Goal: Check status: Check status

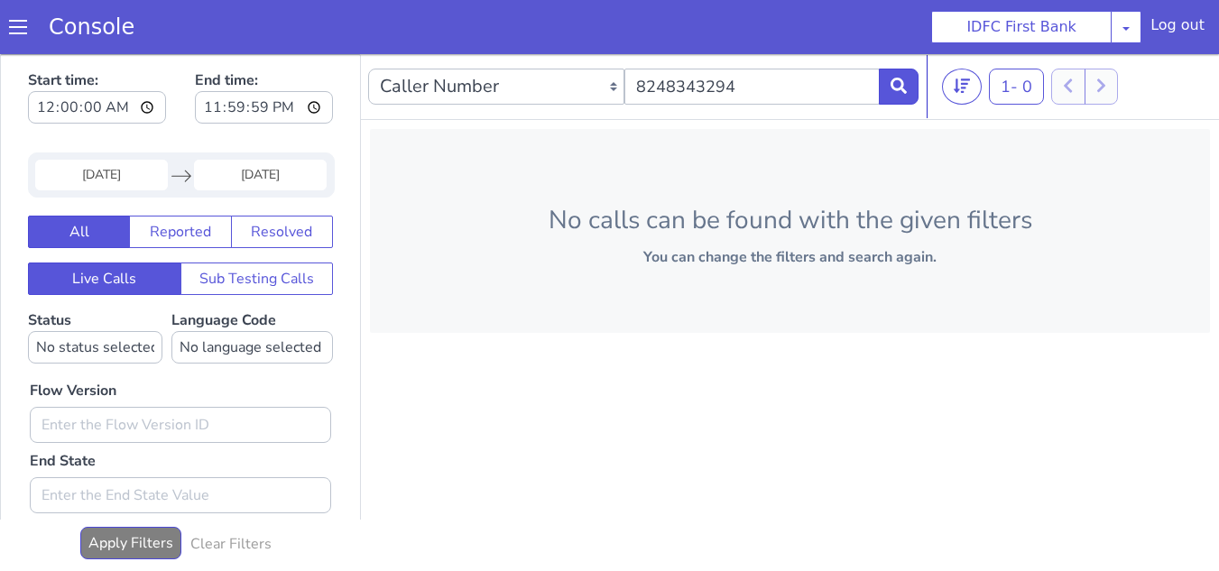
drag, startPoint x: 110, startPoint y: 176, endPoint x: 154, endPoint y: 181, distance: 44.6
click at [110, 175] on input "[DATE]" at bounding box center [101, 175] width 133 height 31
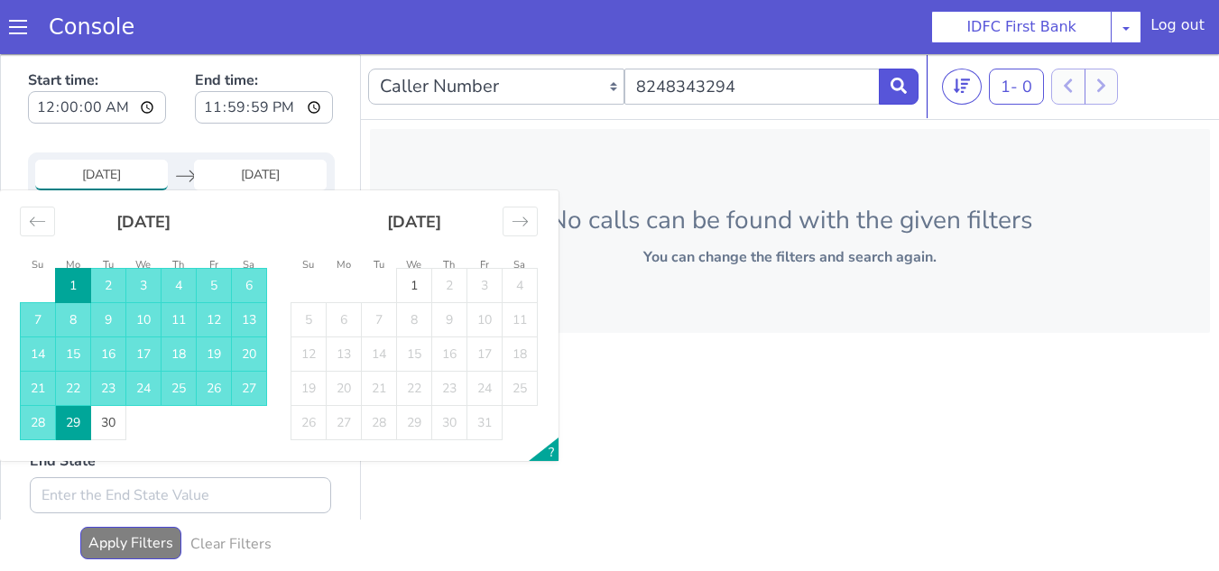
click at [70, 291] on td "1" at bounding box center [73, 286] width 35 height 34
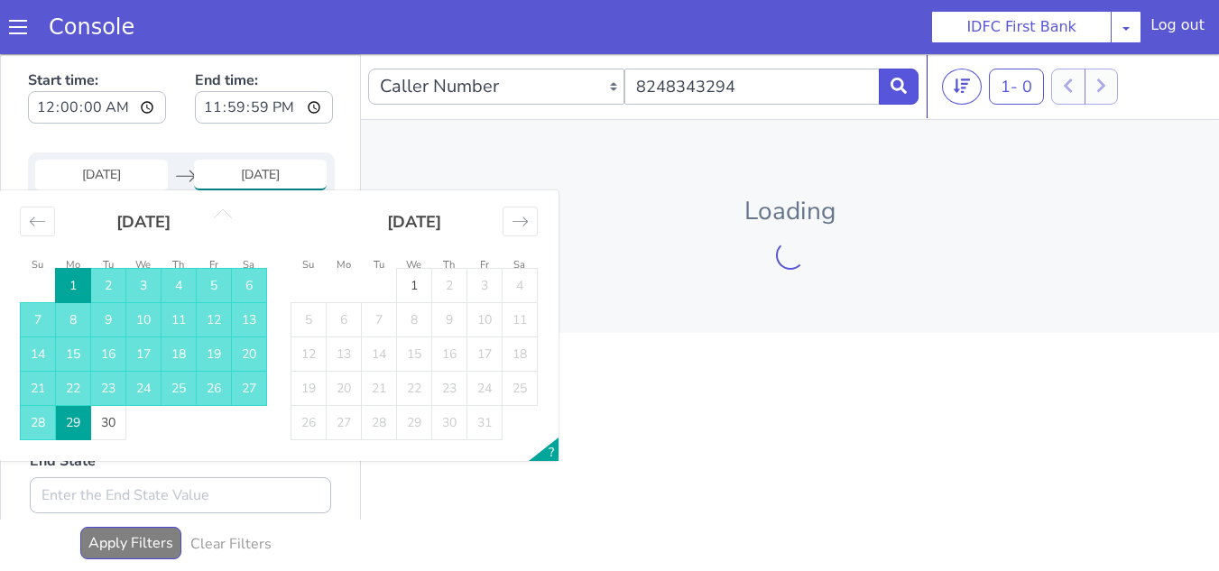
click at [107, 424] on td "30" at bounding box center [108, 423] width 35 height 34
type input "[DATE]"
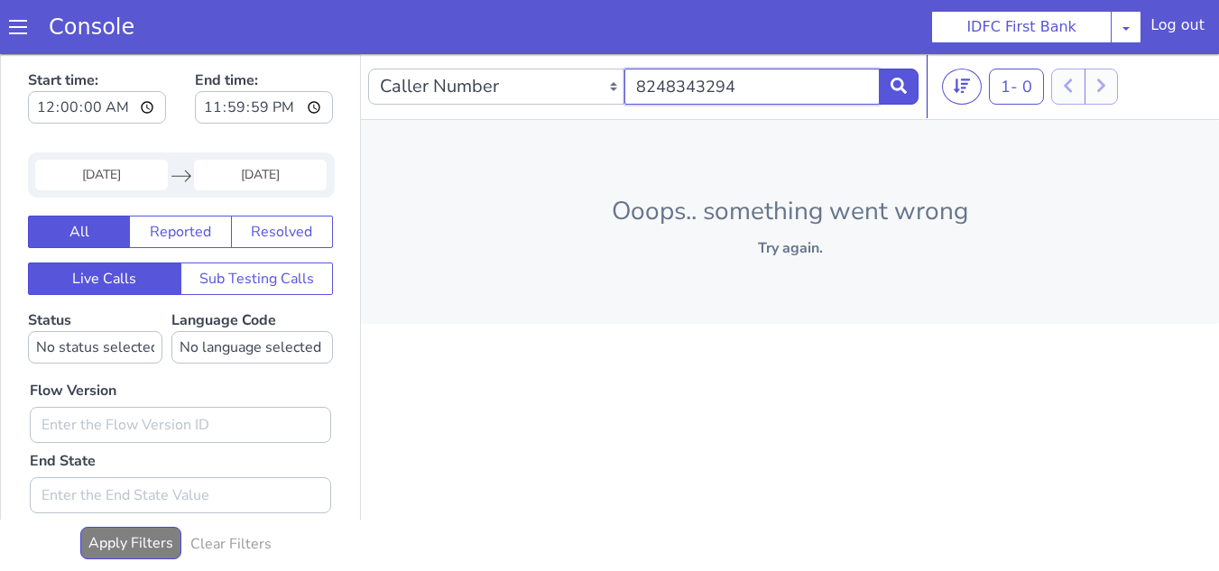
click at [758, 90] on input "8248343294" at bounding box center [753, 87] width 256 height 36
paste input "9768414050"
type input "9768414050"
click at [894, 88] on icon at bounding box center [899, 86] width 16 height 16
click at [896, 86] on icon at bounding box center [899, 86] width 16 height 16
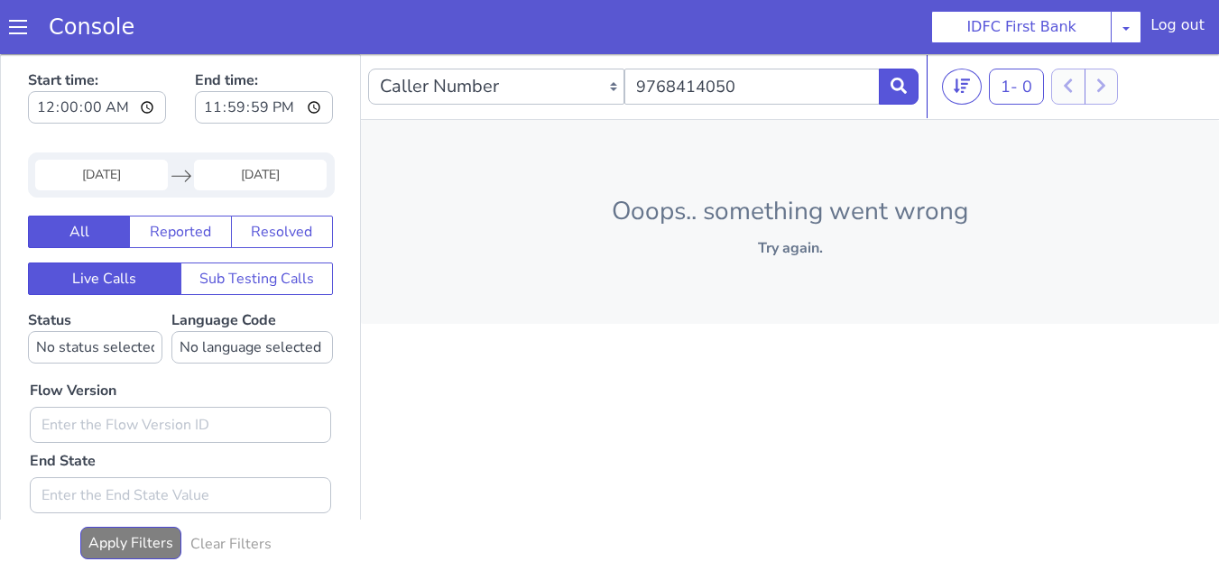
click at [783, 255] on p "Try again." at bounding box center [790, 248] width 801 height 22
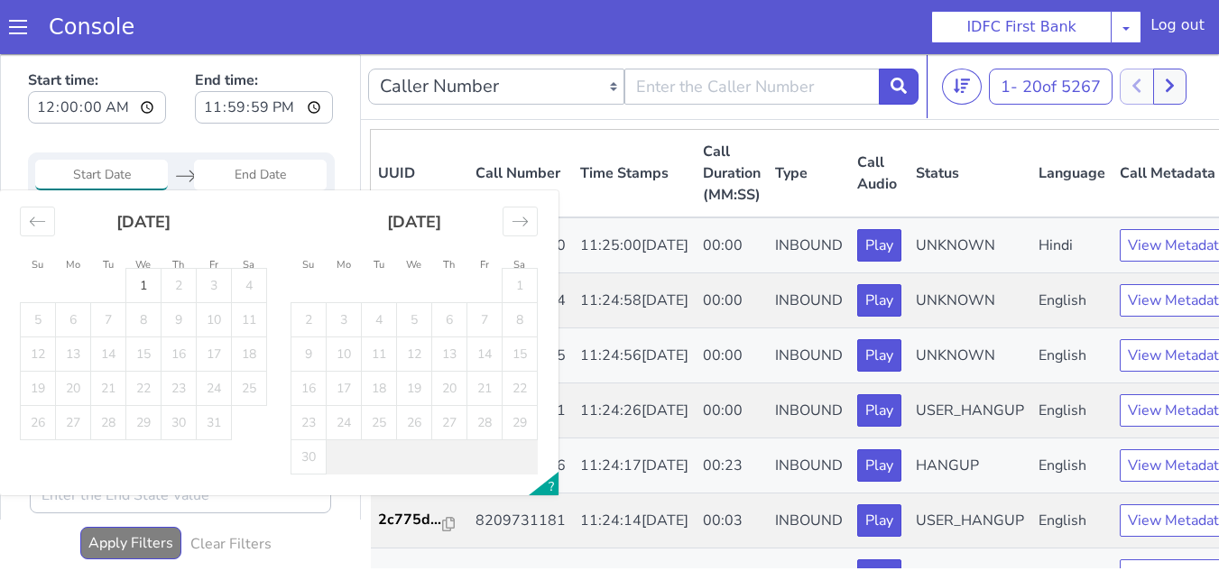
click at [126, 177] on input "Start Date" at bounding box center [101, 175] width 133 height 31
click at [39, 233] on div "Move backward to switch to the previous month." at bounding box center [37, 222] width 35 height 30
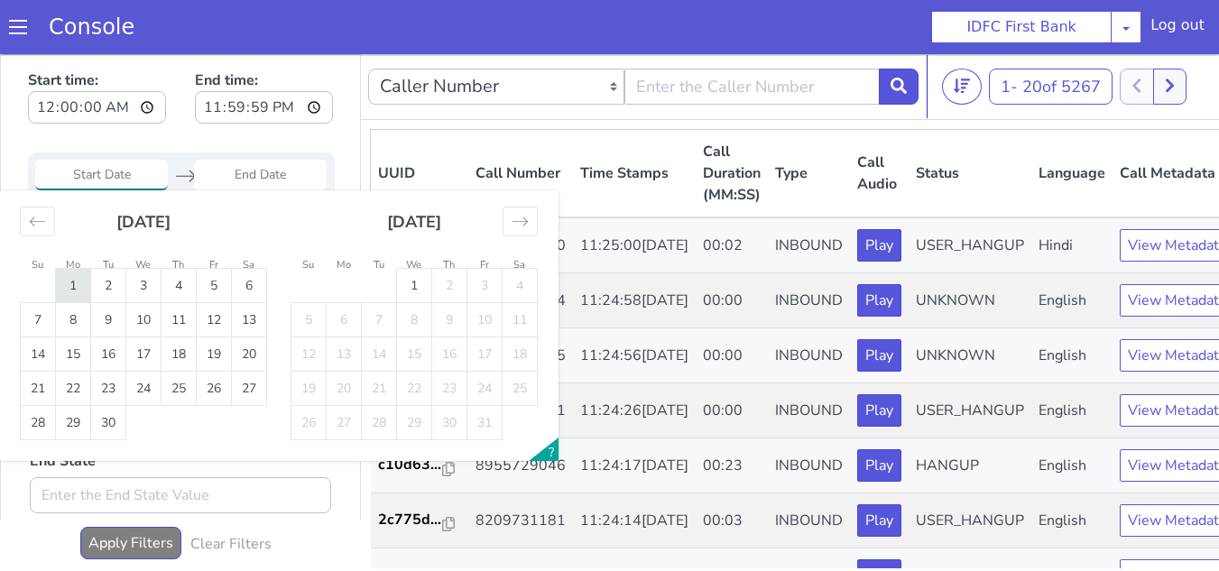
click at [69, 278] on td "1" at bounding box center [73, 286] width 35 height 34
type input "[DATE]"
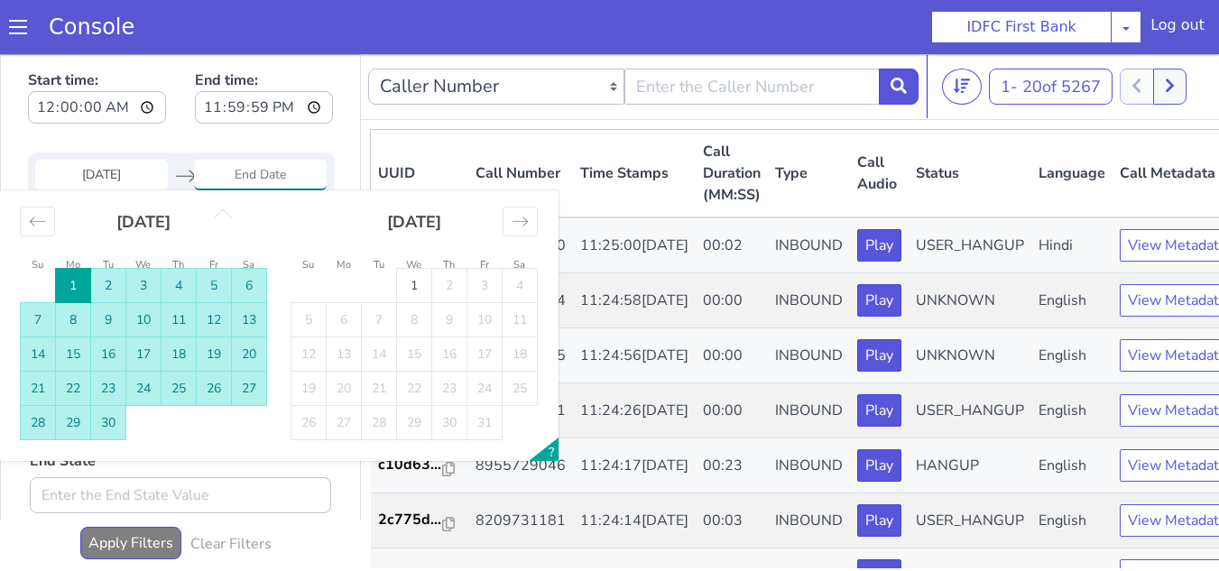
click at [107, 422] on td "30" at bounding box center [108, 423] width 35 height 34
type input "[DATE]"
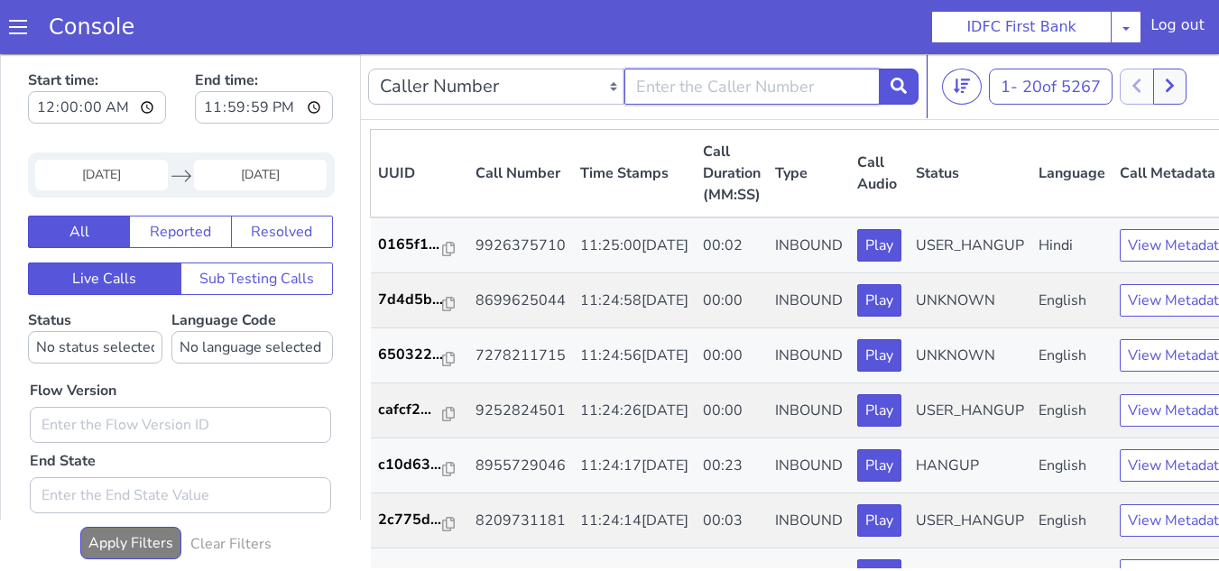
click at [728, 74] on input "text" at bounding box center [753, 87] width 256 height 36
paste input "9768414050"
type input "9768414050"
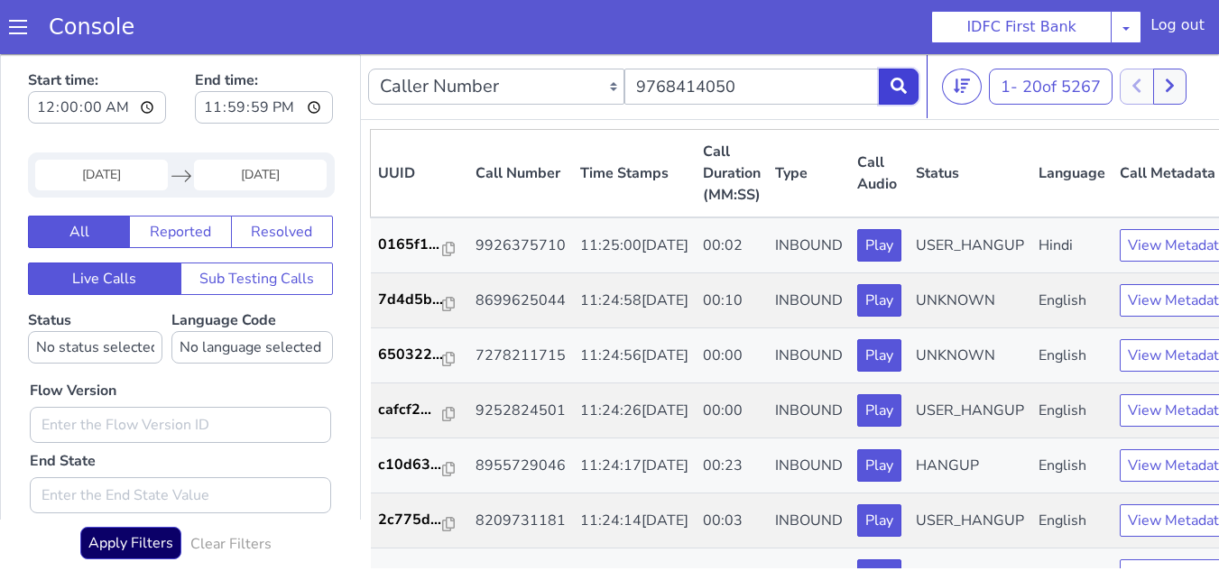
click at [897, 85] on icon at bounding box center [899, 86] width 16 height 16
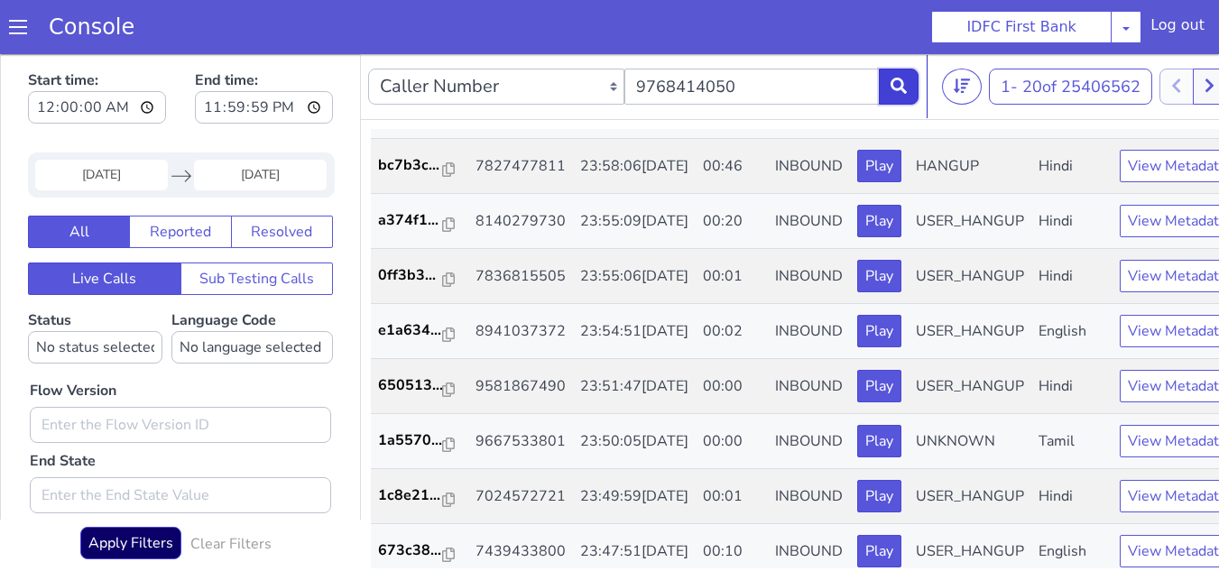
scroll to position [270, 0]
